Goal: Task Accomplishment & Management: Complete application form

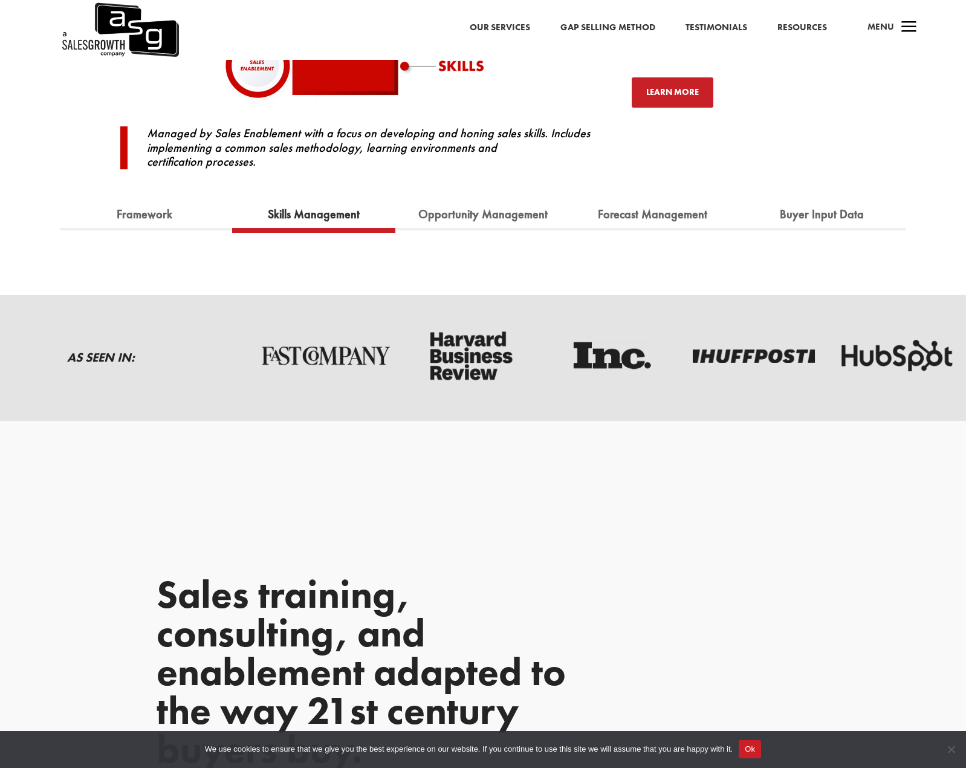
scroll to position [1572, 0]
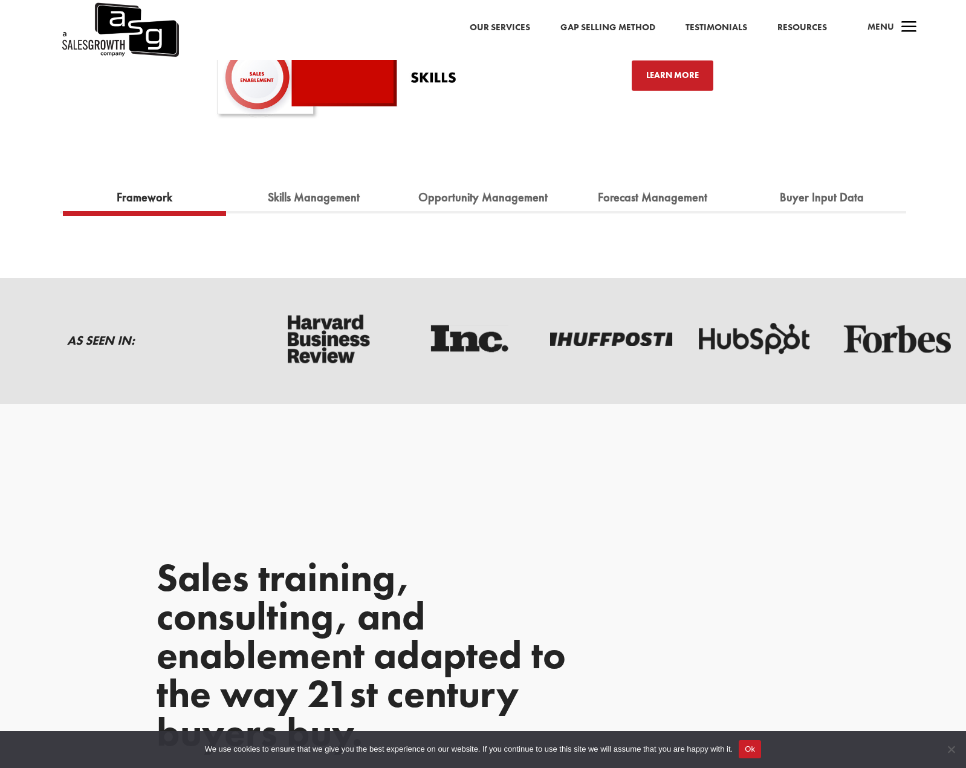
click at [143, 198] on link "Framework" at bounding box center [145, 197] width 74 height 27
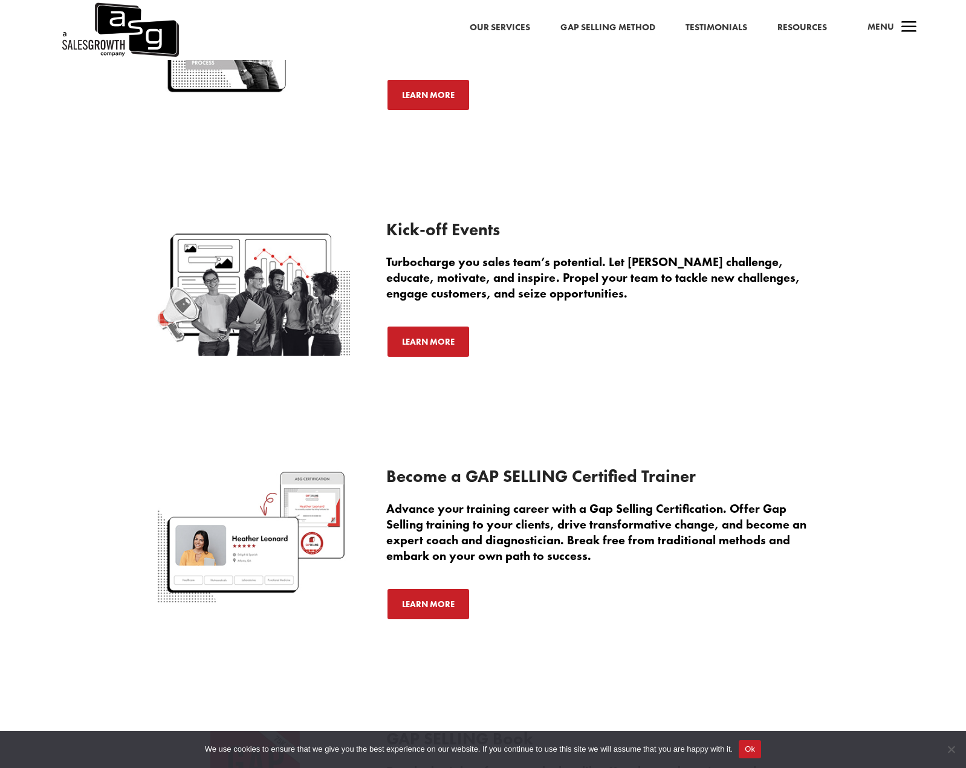
scroll to position [3930, 0]
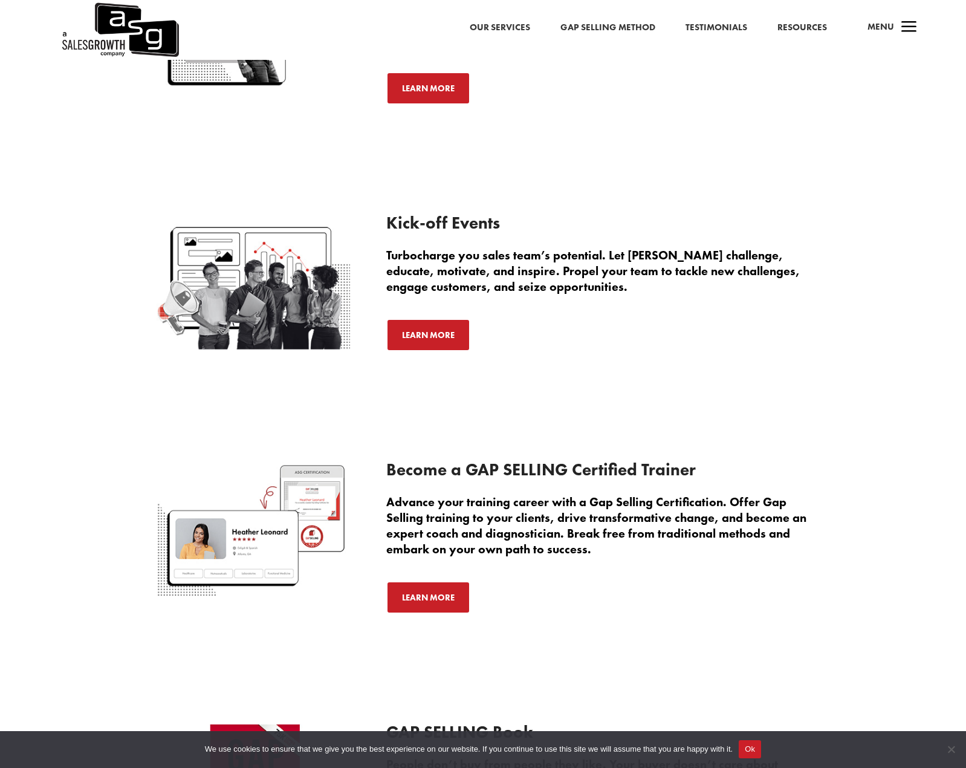
click at [808, 26] on link "Resources" at bounding box center [803, 28] width 50 height 16
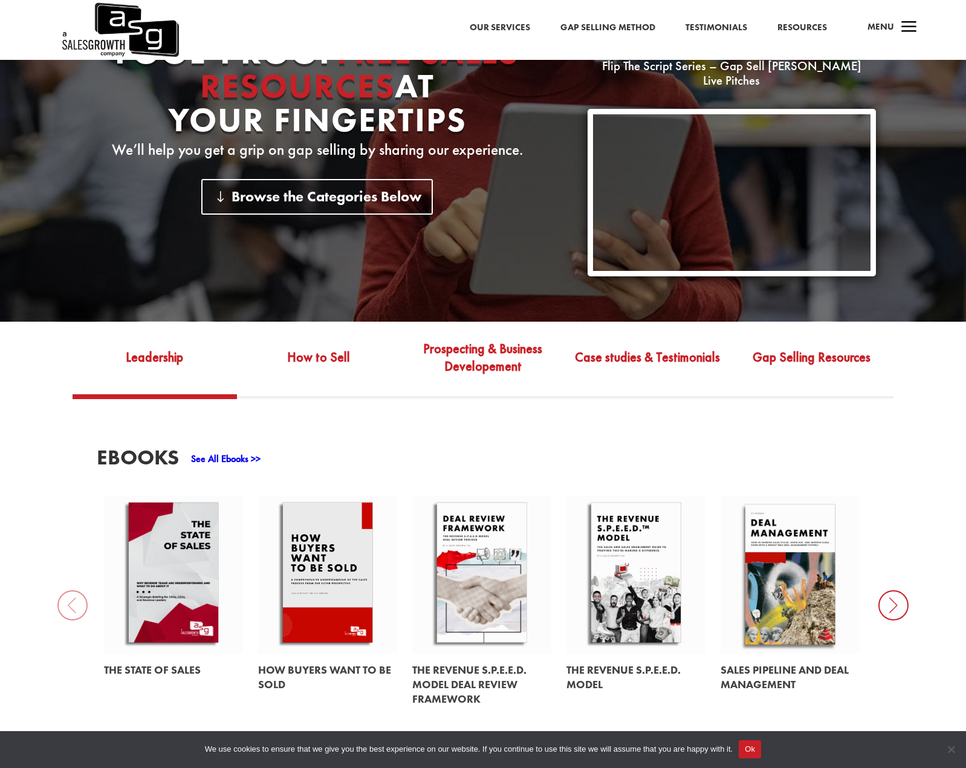
scroll to position [302, 0]
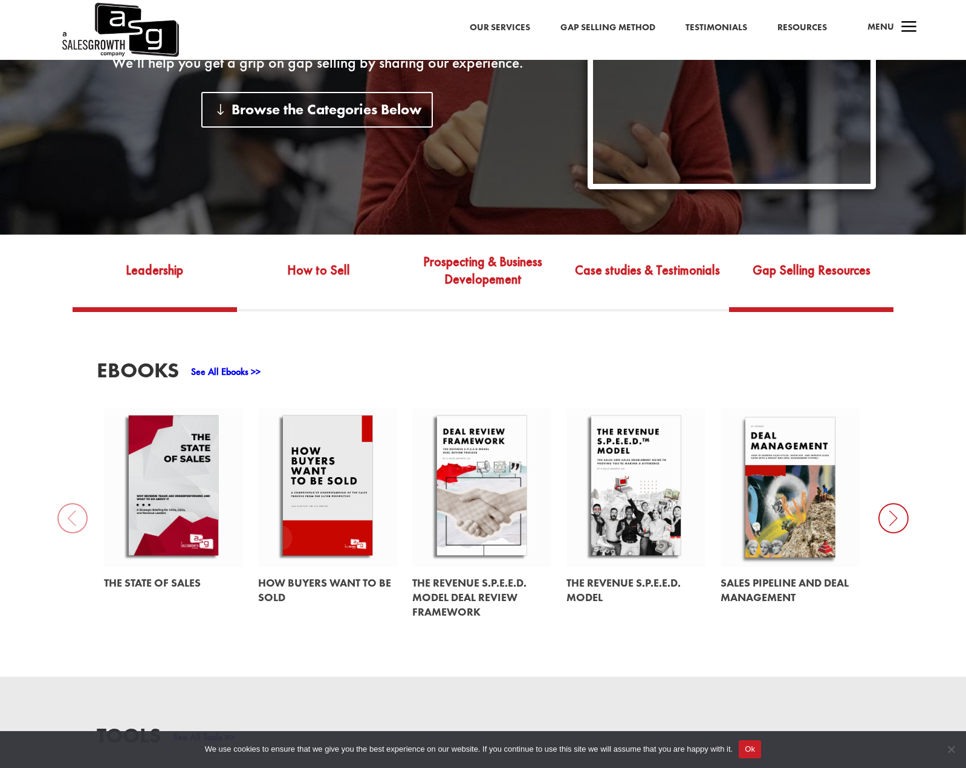
click at [796, 264] on link "Gap Selling Resources" at bounding box center [811, 279] width 164 height 57
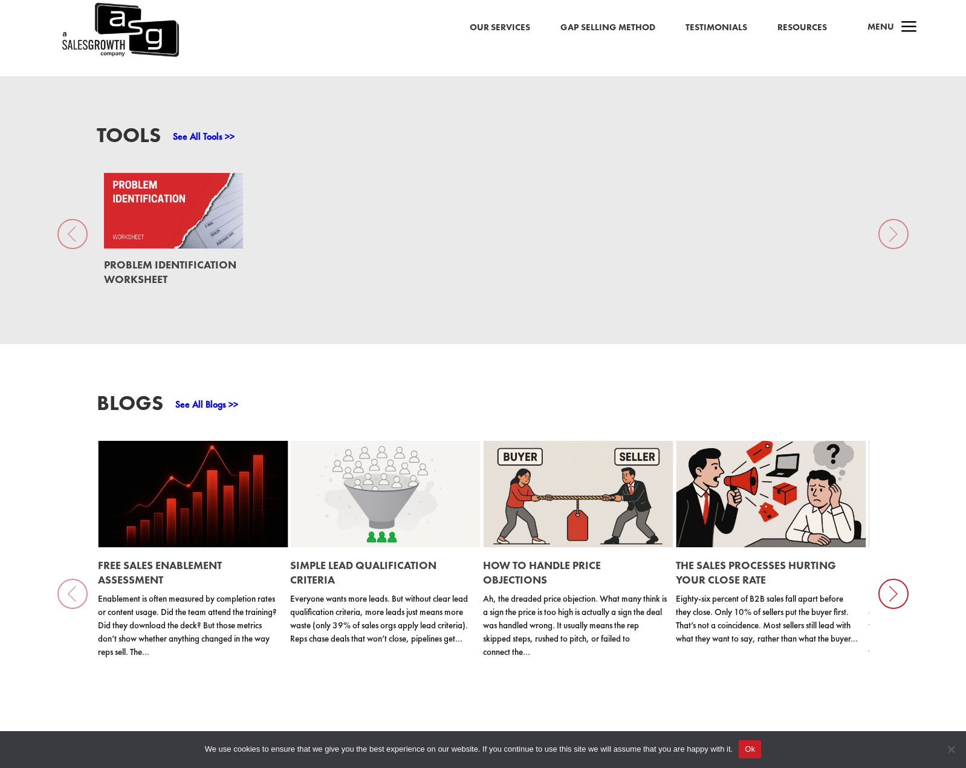
scroll to position [907, 0]
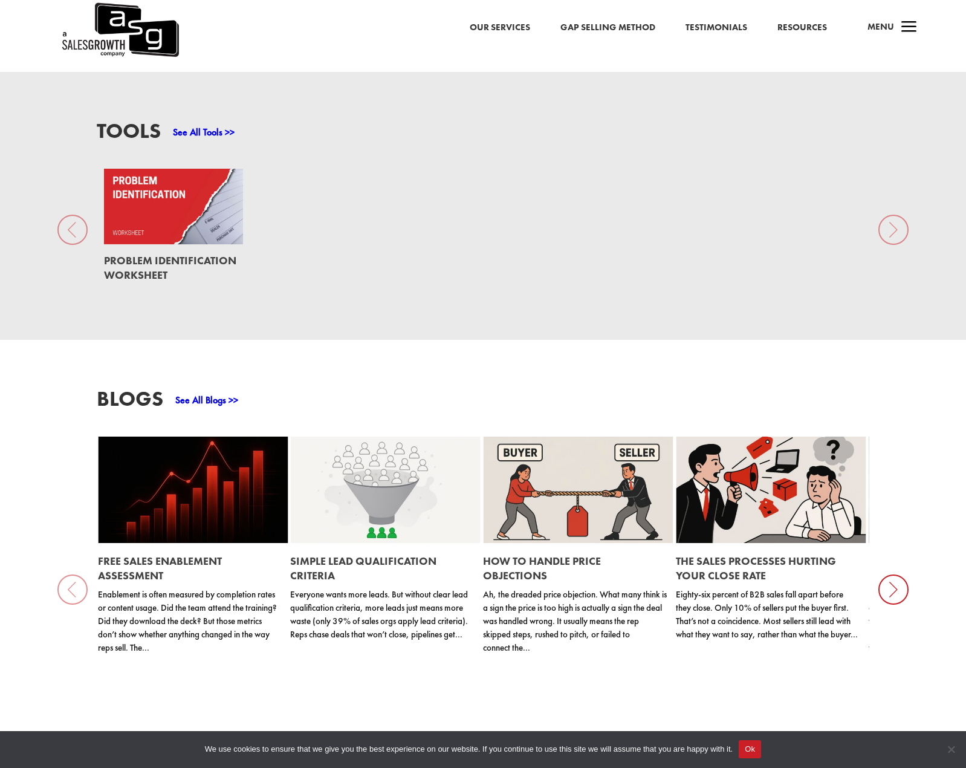
click at [141, 245] on link at bounding box center [173, 267] width 139 height 47
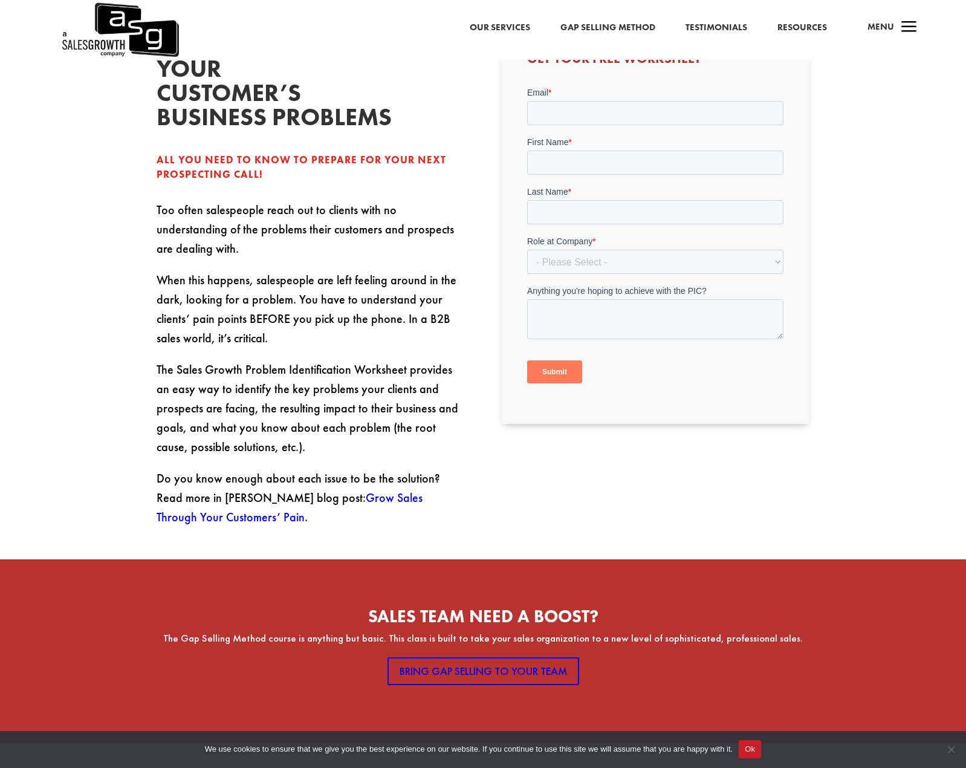
scroll to position [302, 0]
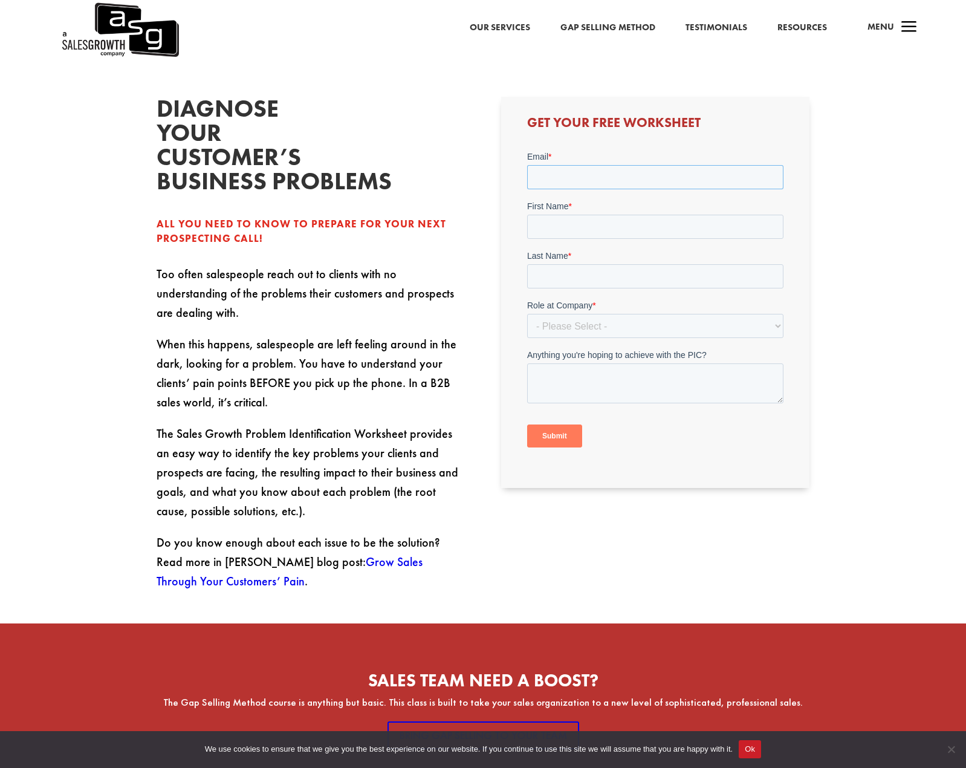
click at [613, 172] on input "Email *" at bounding box center [655, 176] width 256 height 24
type input "[EMAIL_ADDRESS][DOMAIN_NAME]"
type input "[PERSON_NAME]"
click at [581, 320] on div "Role at Company * - Please Select - C-Level (CRO, CSO, etc) Senior Leadership (…" at bounding box center [655, 318] width 256 height 39
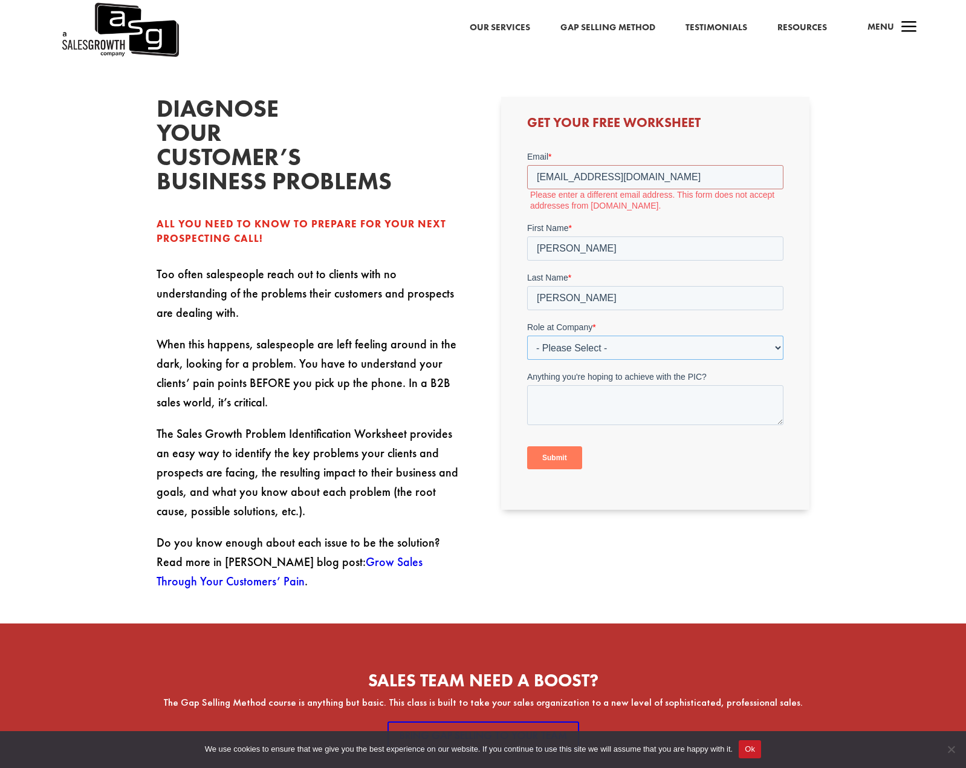
select select "Individual Contributor (AE, SDR, CSM, etc)"
click at [527, 335] on select "- Please Select - C-Level (CRO, CSO, etc) Senior Leadership (VP of Sales, VP of…" at bounding box center [655, 347] width 256 height 24
click at [632, 413] on textarea "Anything you're hoping to achieve with the PIC?" at bounding box center [655, 405] width 256 height 40
type textarea "I"
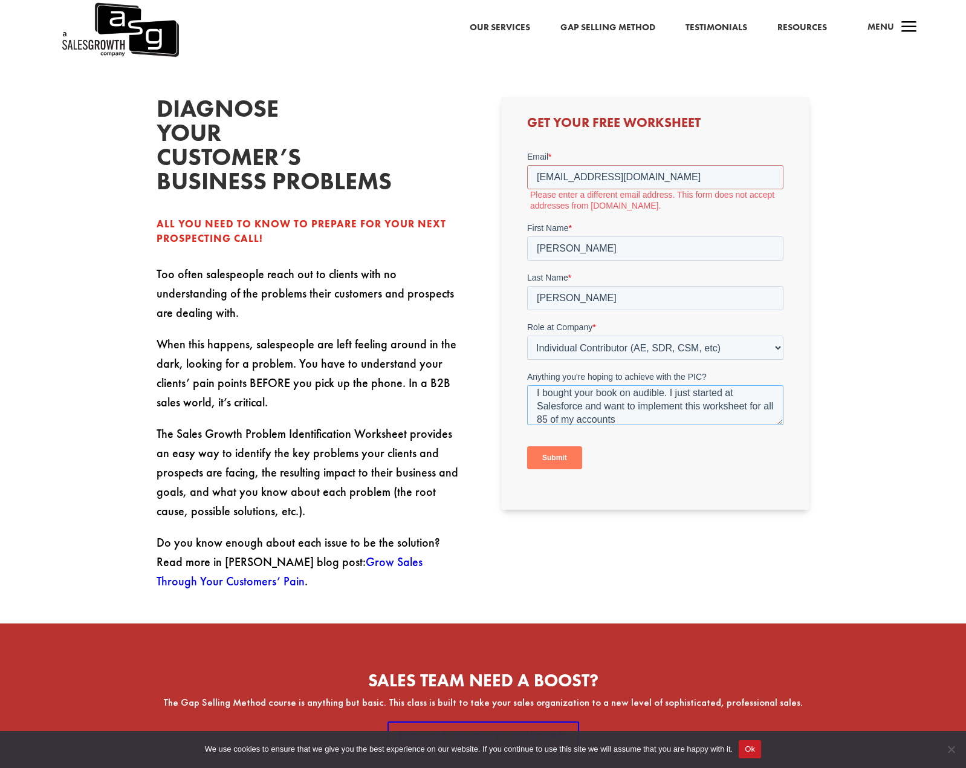
type textarea "I bought your book on audible. I just started at Salesforce and want to impleme…"
click at [548, 204] on label "Please enter a different email address. This form does not accept addresses fro…" at bounding box center [656, 200] width 253 height 22
click at [612, 175] on input "[EMAIL_ADDRESS][DOMAIN_NAME]" at bounding box center [655, 176] width 256 height 24
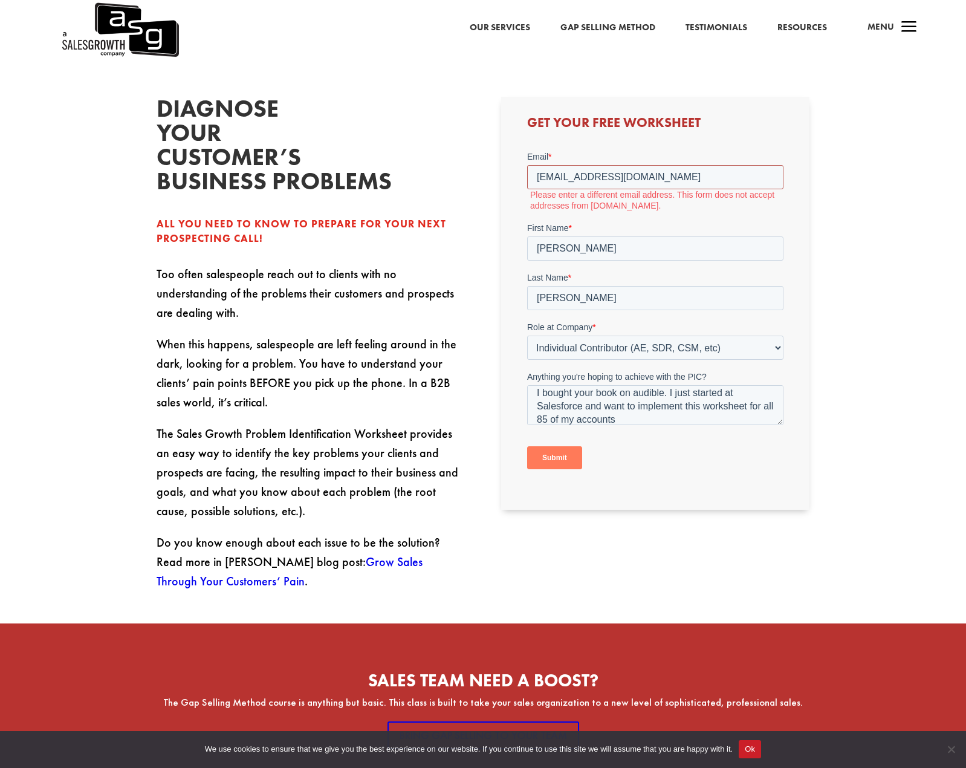
click at [646, 170] on input "[EMAIL_ADDRESS][DOMAIN_NAME]" at bounding box center [655, 176] width 256 height 24
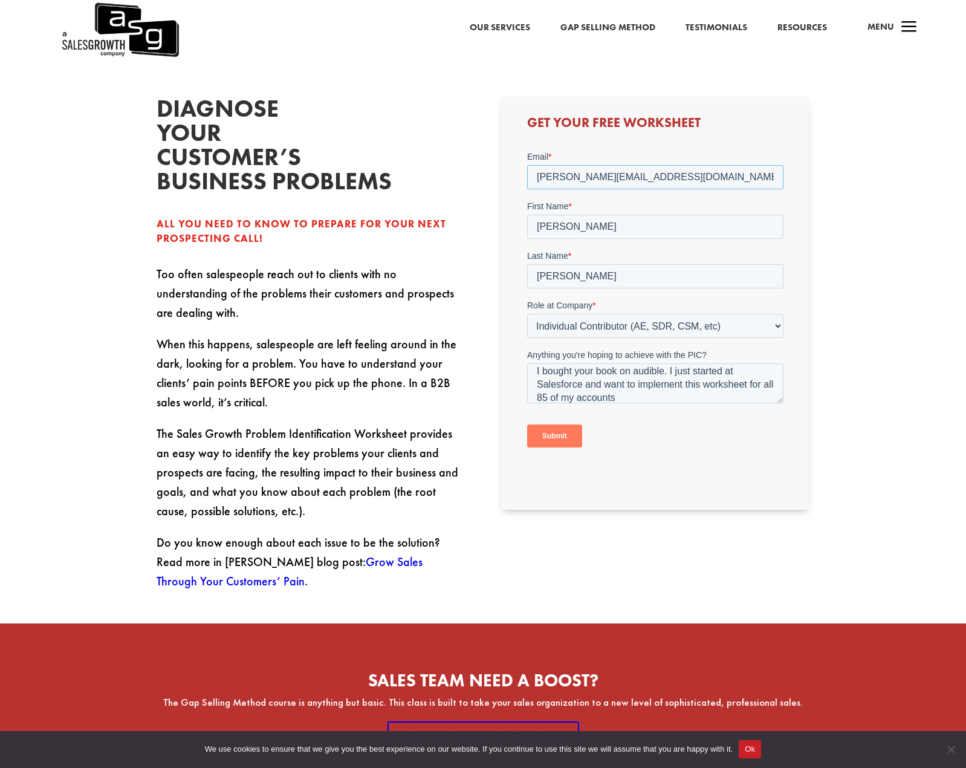
type input "[PERSON_NAME][EMAIL_ADDRESS][DOMAIN_NAME]"
click at [566, 432] on input "Submit" at bounding box center [554, 435] width 55 height 23
